Goal: Task Accomplishment & Management: Manage account settings

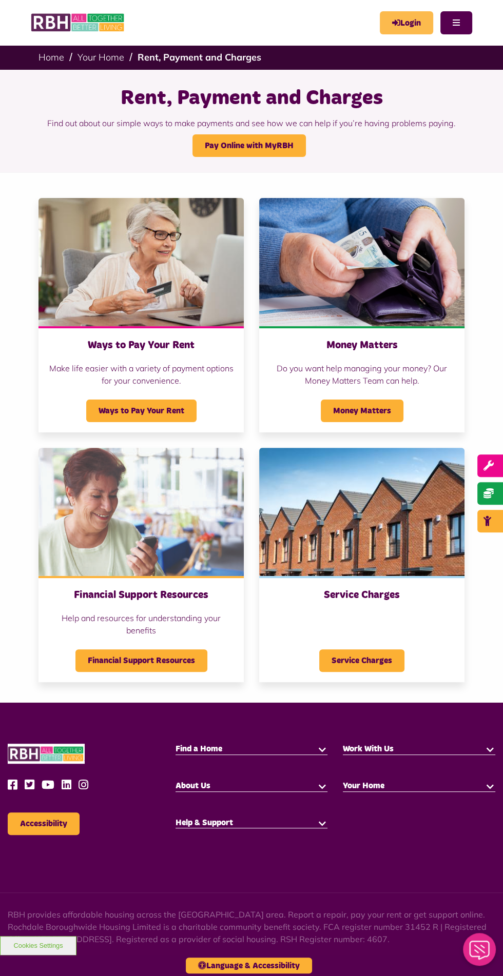
click at [409, 23] on link "Login" at bounding box center [406, 22] width 53 height 23
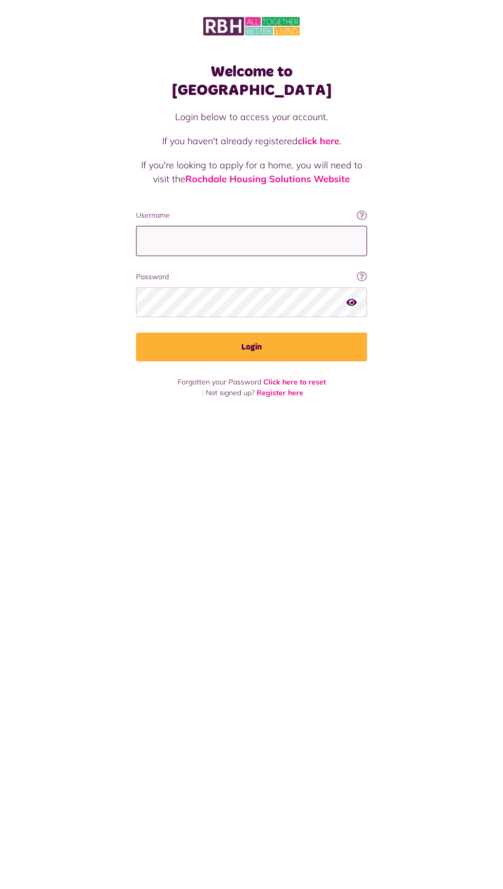
click at [253, 226] on input "Username" at bounding box center [251, 241] width 231 height 30
type input "**********"
click at [136, 332] on button "Login" at bounding box center [251, 346] width 231 height 29
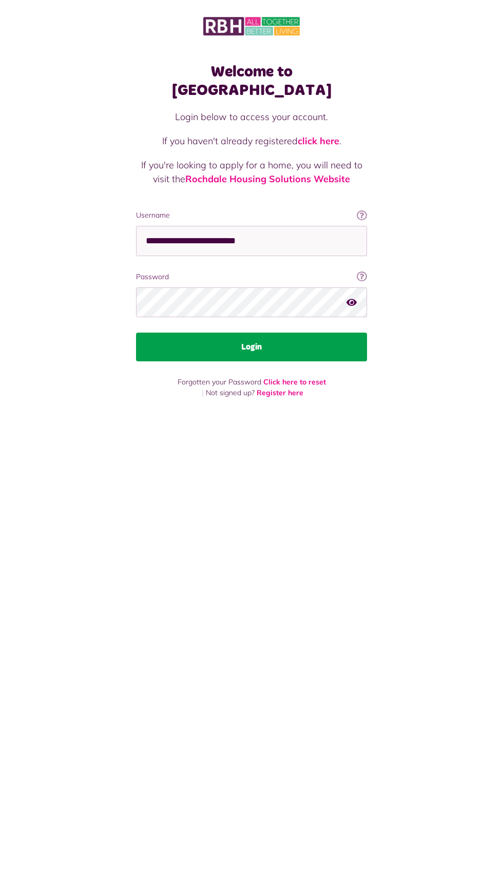
click at [313, 332] on button "Login" at bounding box center [251, 346] width 231 height 29
click at [294, 334] on button "Login" at bounding box center [251, 346] width 231 height 29
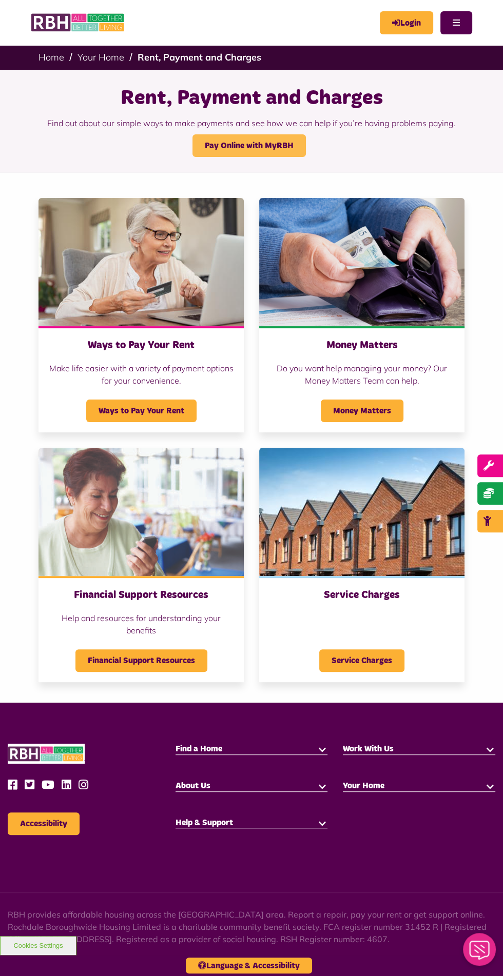
click at [267, 141] on link "Pay Online with MyRBH" at bounding box center [248, 145] width 113 height 23
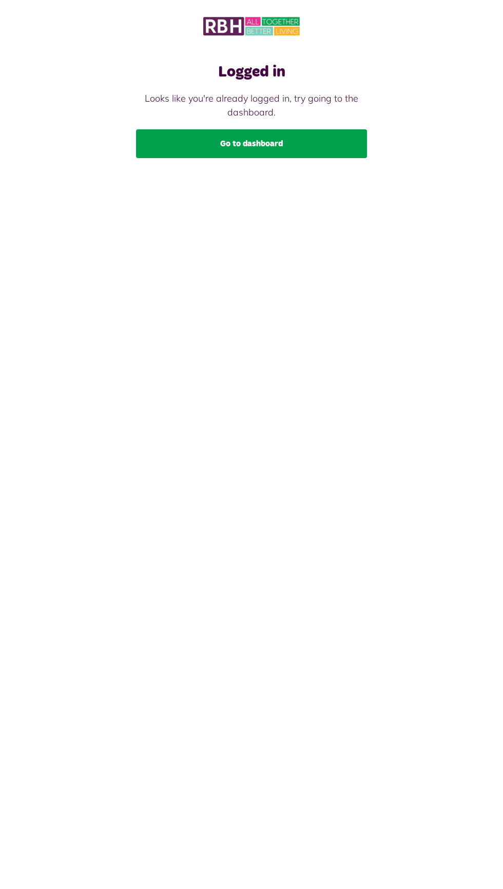
click at [308, 145] on link "Go to dashboard" at bounding box center [251, 143] width 231 height 29
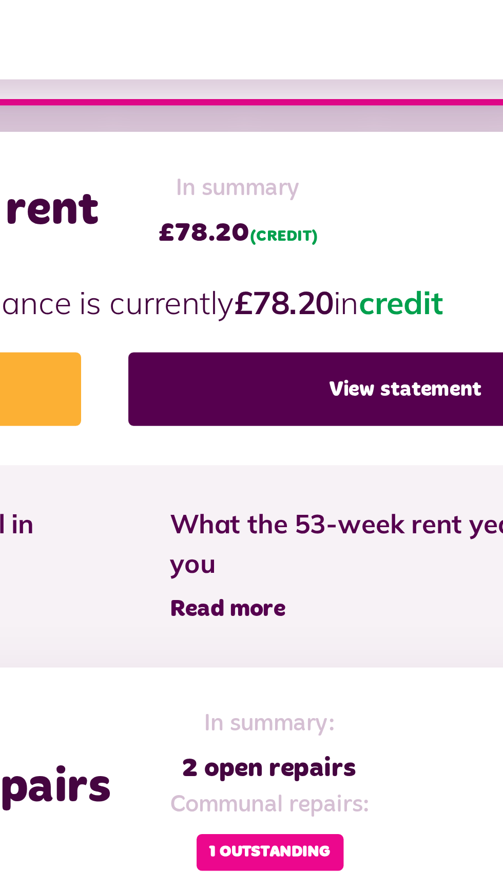
click at [310, 453] on span "Read more" at bounding box center [299, 449] width 45 height 9
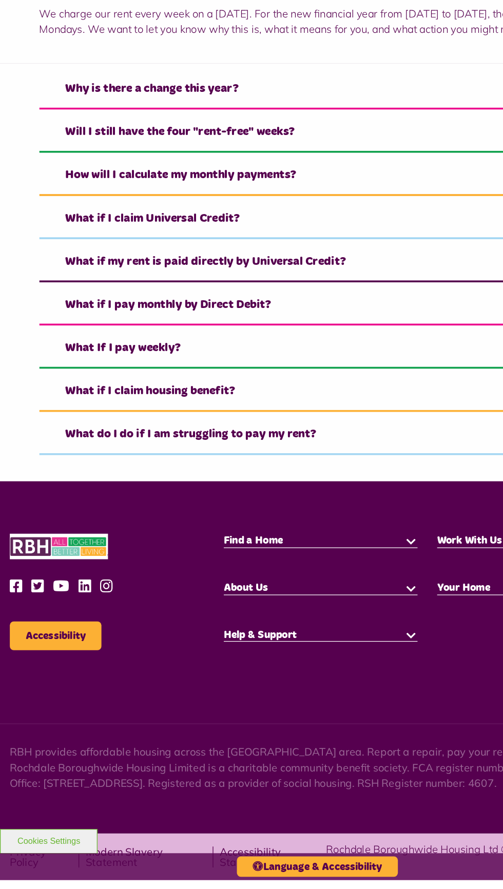
click at [322, 625] on button "button" at bounding box center [322, 622] width 10 height 10
click at [221, 643] on link "Social Housing" at bounding box center [203, 645] width 56 height 10
